Goal: Task Accomplishment & Management: Manage account settings

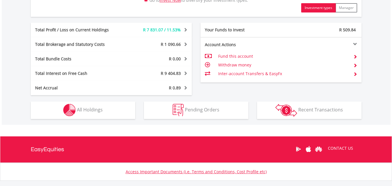
scroll to position [319, 0]
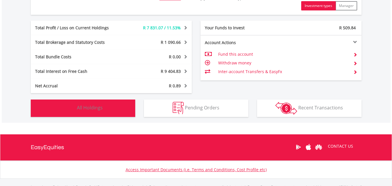
click at [70, 111] on img "button" at bounding box center [69, 108] width 12 height 12
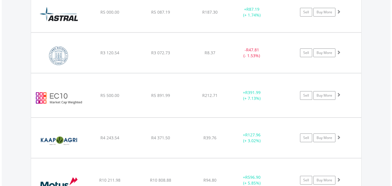
scroll to position [541, 0]
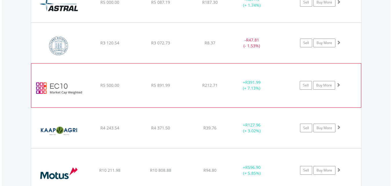
click at [339, 85] on span at bounding box center [339, 85] width 4 height 4
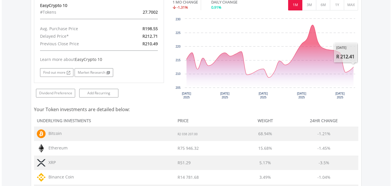
scroll to position [599, 0]
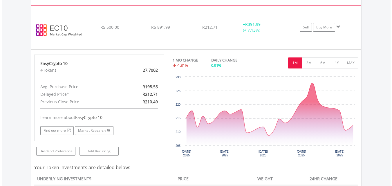
click at [338, 27] on span at bounding box center [339, 27] width 4 height 4
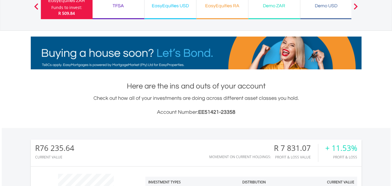
scroll to position [0, 0]
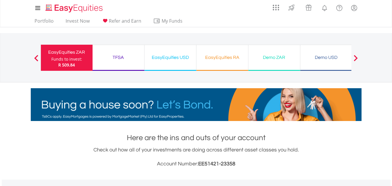
click at [213, 61] on div "EasyEquities RA" at bounding box center [222, 57] width 45 height 8
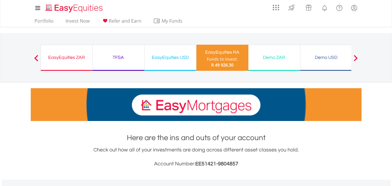
click at [115, 57] on div "TFSA" at bounding box center [118, 57] width 45 height 8
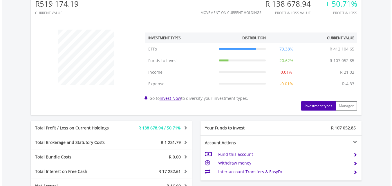
scroll to position [290, 0]
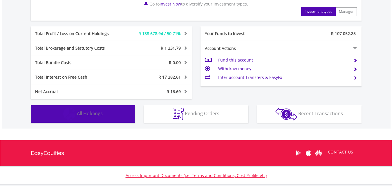
click at [69, 113] on img "button" at bounding box center [69, 114] width 12 height 12
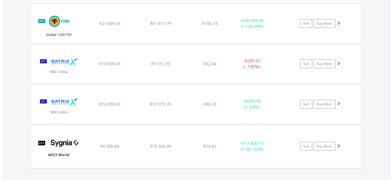
scroll to position [750, 0]
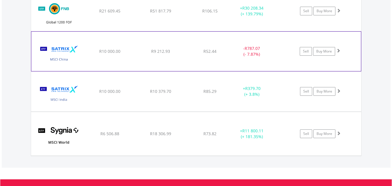
click at [338, 50] on span at bounding box center [339, 50] width 4 height 4
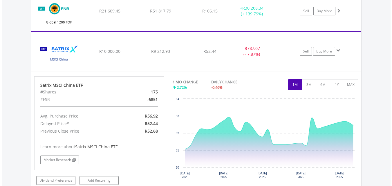
click at [338, 50] on span at bounding box center [339, 50] width 4 height 4
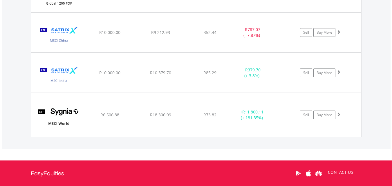
scroll to position [779, 0]
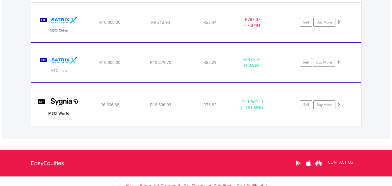
click at [338, 62] on span at bounding box center [339, 62] width 4 height 4
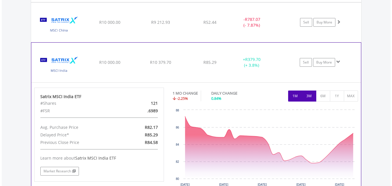
click at [310, 96] on button "3M" at bounding box center [309, 96] width 14 height 11
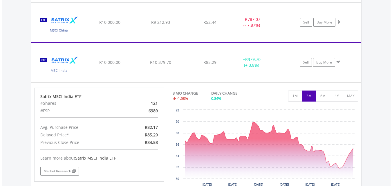
click at [338, 61] on span at bounding box center [339, 62] width 4 height 4
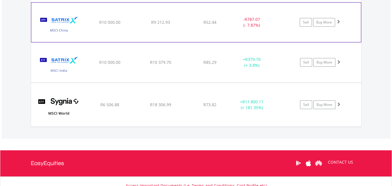
click at [340, 22] on span at bounding box center [339, 21] width 4 height 4
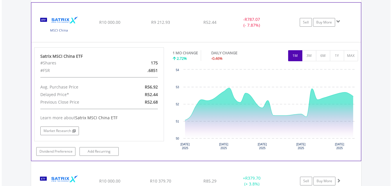
click at [340, 22] on span at bounding box center [339, 21] width 4 height 4
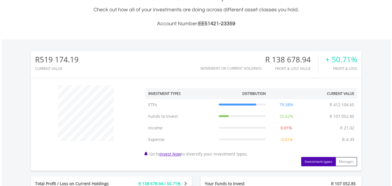
scroll to position [0, 0]
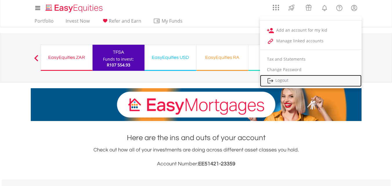
drag, startPoint x: 283, startPoint y: 82, endPoint x: 277, endPoint y: 67, distance: 15.5
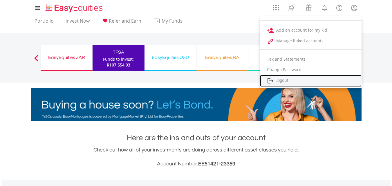
click at [283, 81] on link "Logout" at bounding box center [311, 81] width 102 height 12
